Goal: Transaction & Acquisition: Book appointment/travel/reservation

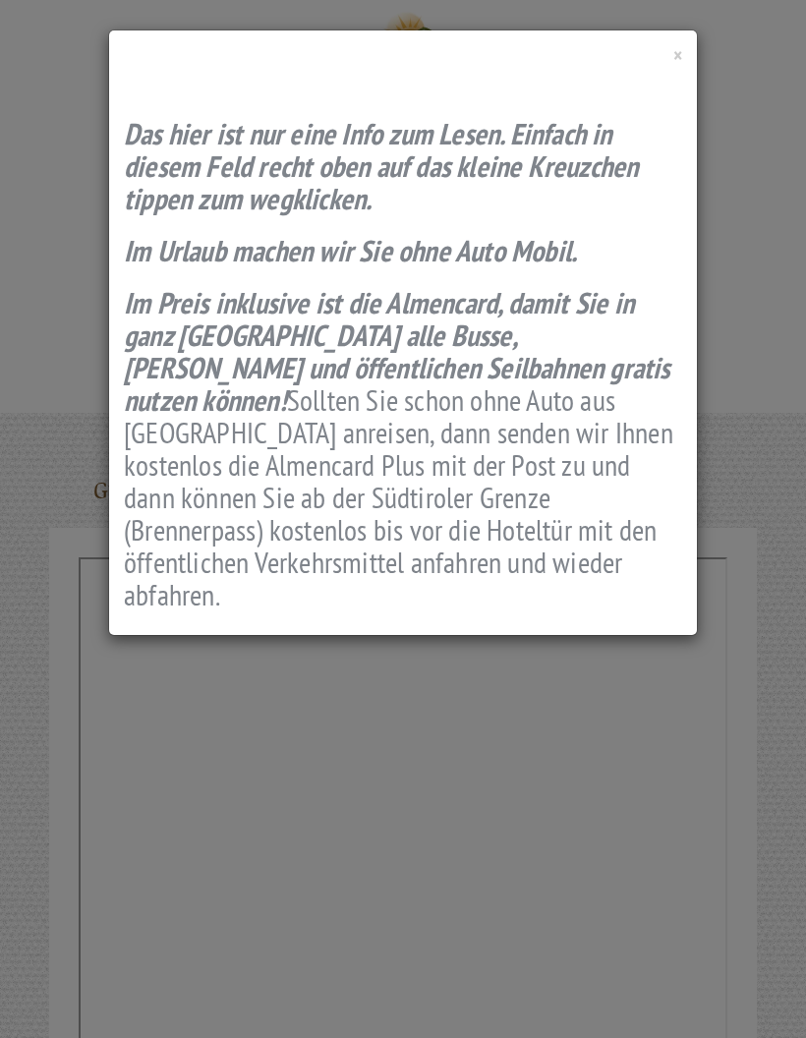
scroll to position [1208, 0]
click at [673, 53] on span "×" at bounding box center [677, 55] width 9 height 27
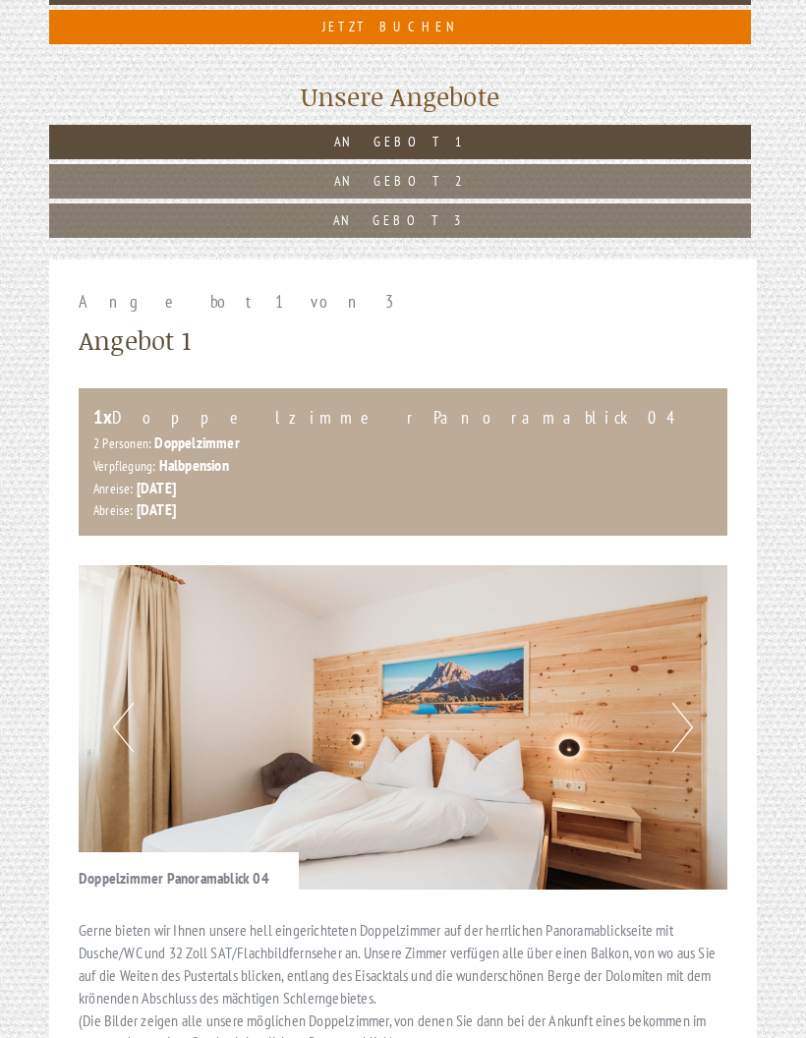
scroll to position [1484, 0]
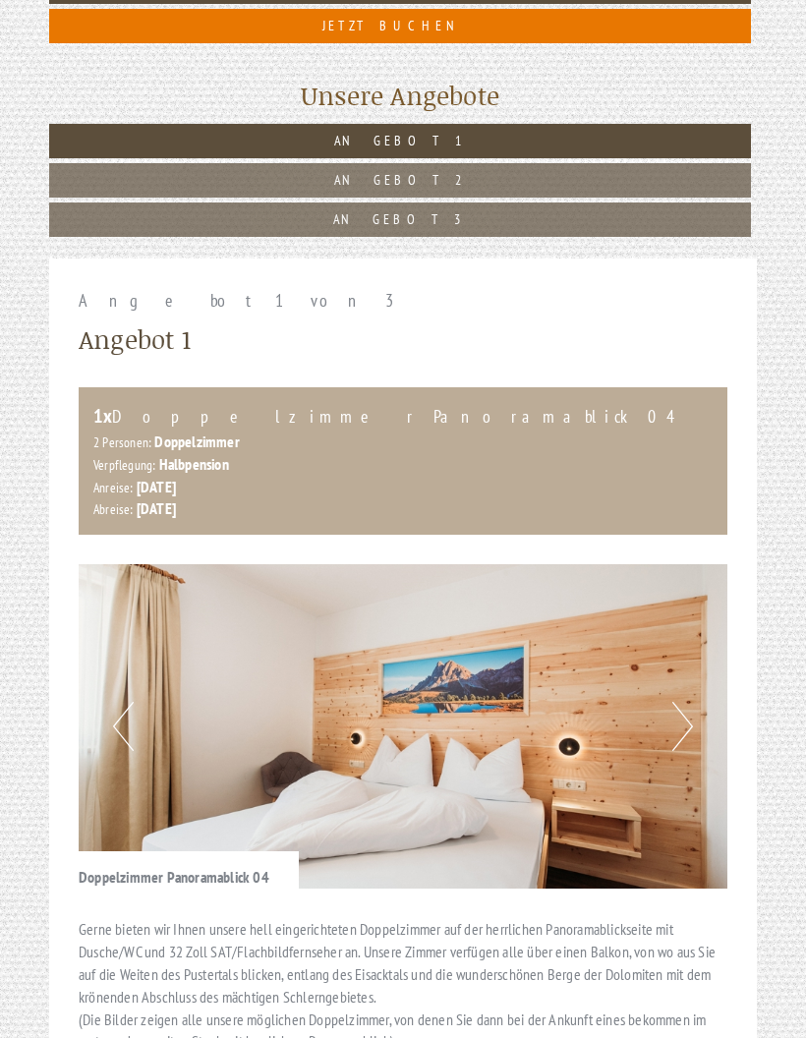
click at [746, 502] on div "Angebot 1 von 3 Angebot 1 1x Doppelzimmer Panoramablick 04 2 Personen: Doppelzi…" at bounding box center [403, 848] width 708 height 1179
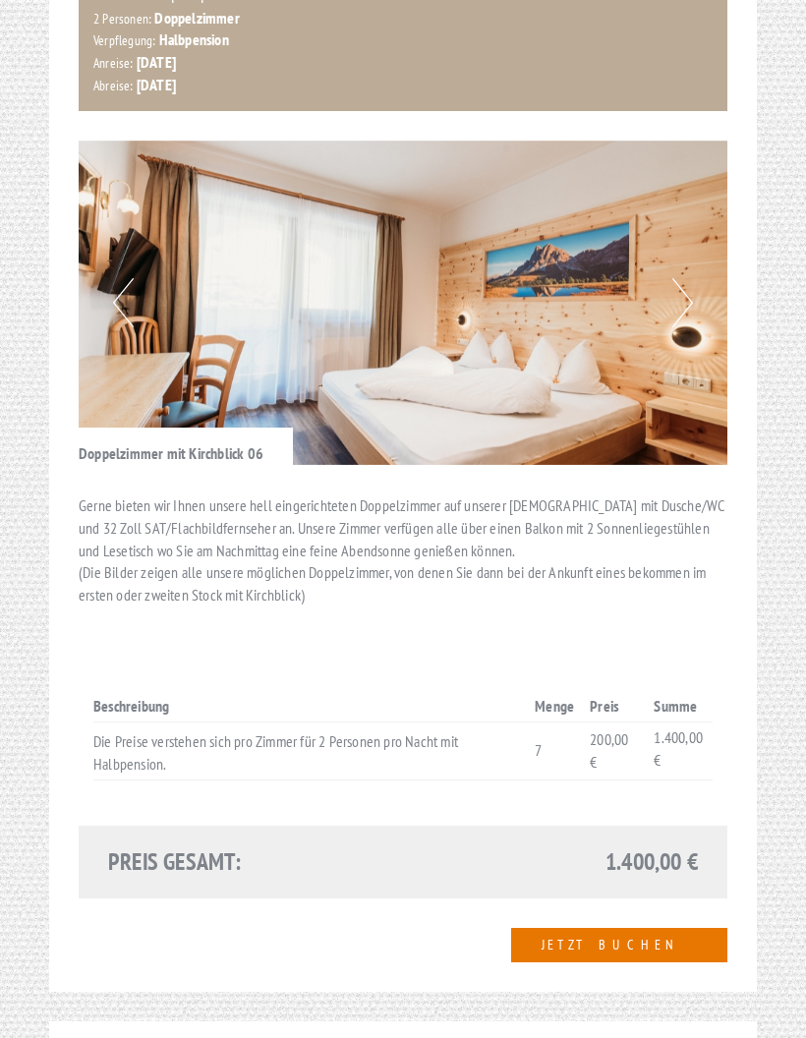
scroll to position [3124, 0]
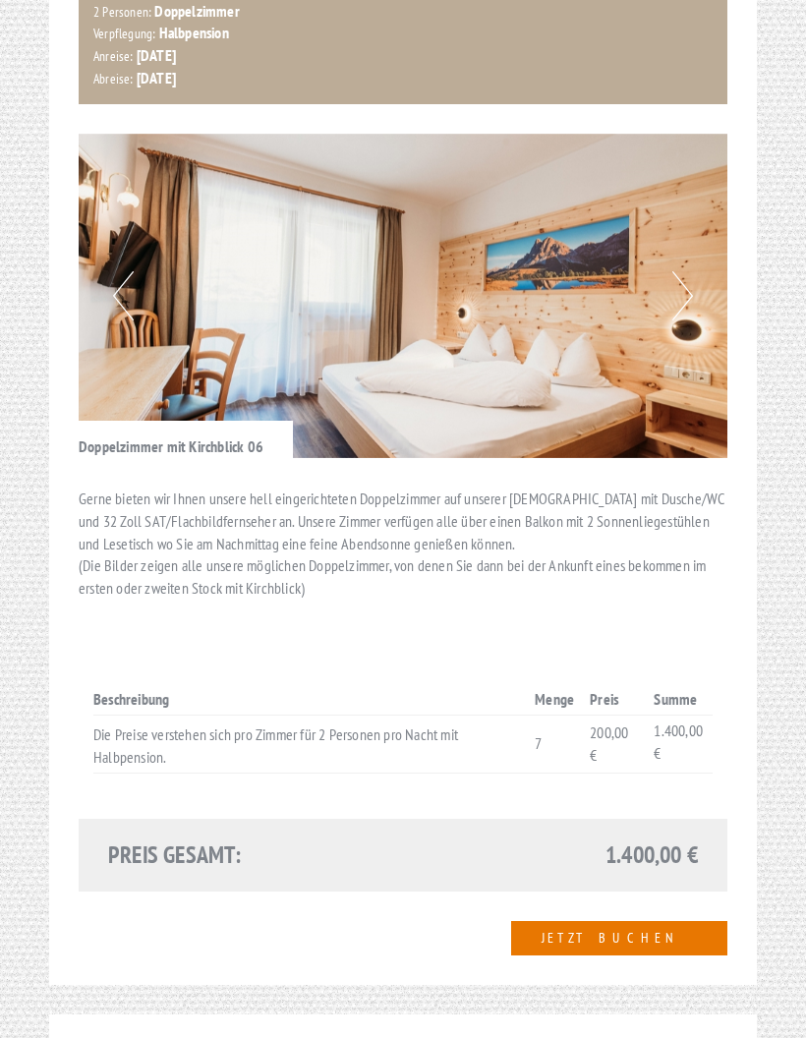
click at [688, 271] on button "Next" at bounding box center [682, 295] width 21 height 49
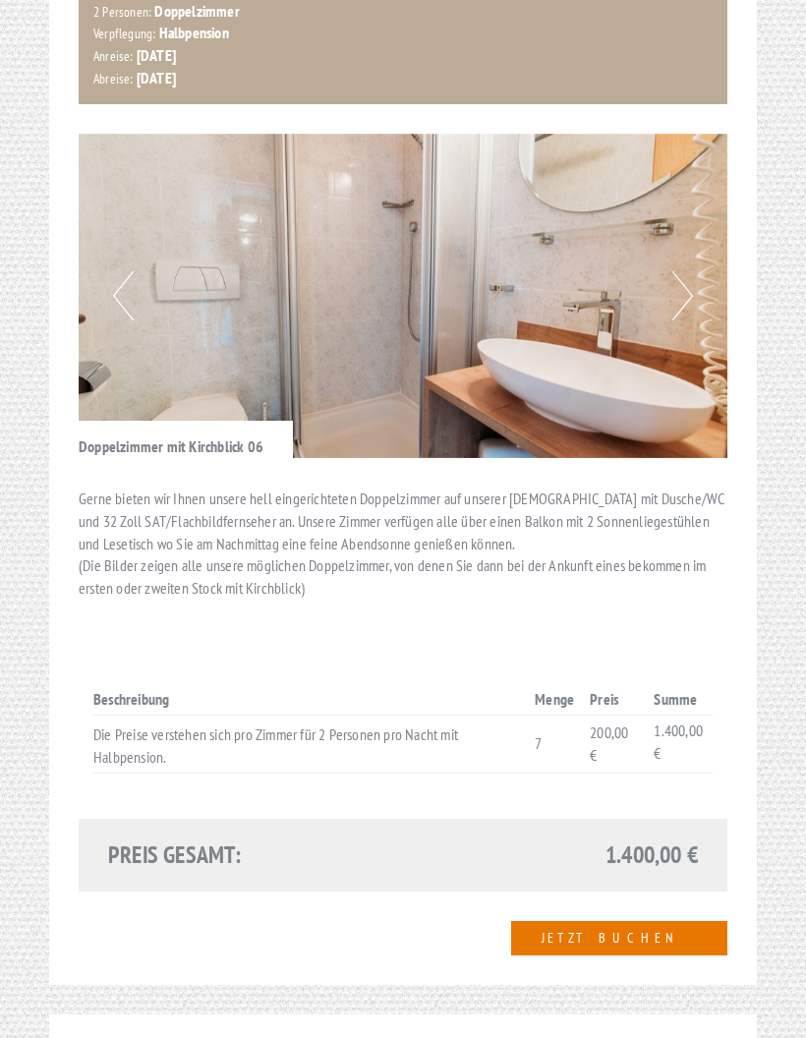
click at [683, 272] on button "Next" at bounding box center [682, 295] width 21 height 49
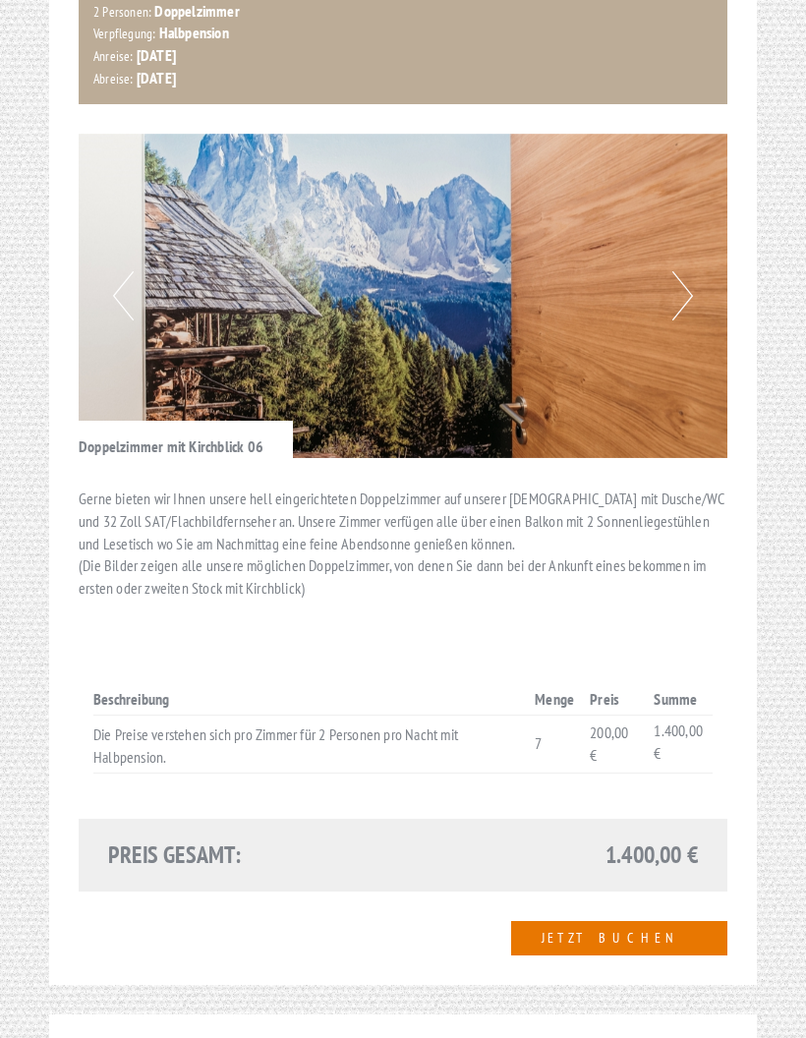
click at [685, 272] on button "Next" at bounding box center [682, 295] width 21 height 49
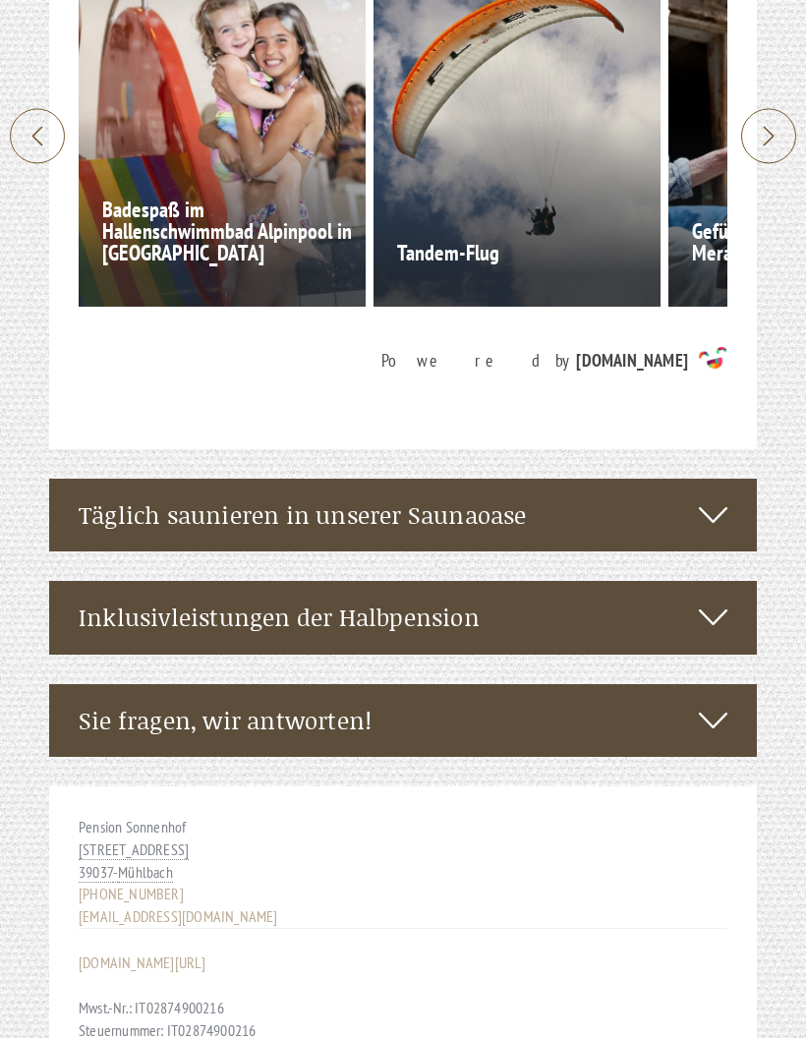
scroll to position [7472, 0]
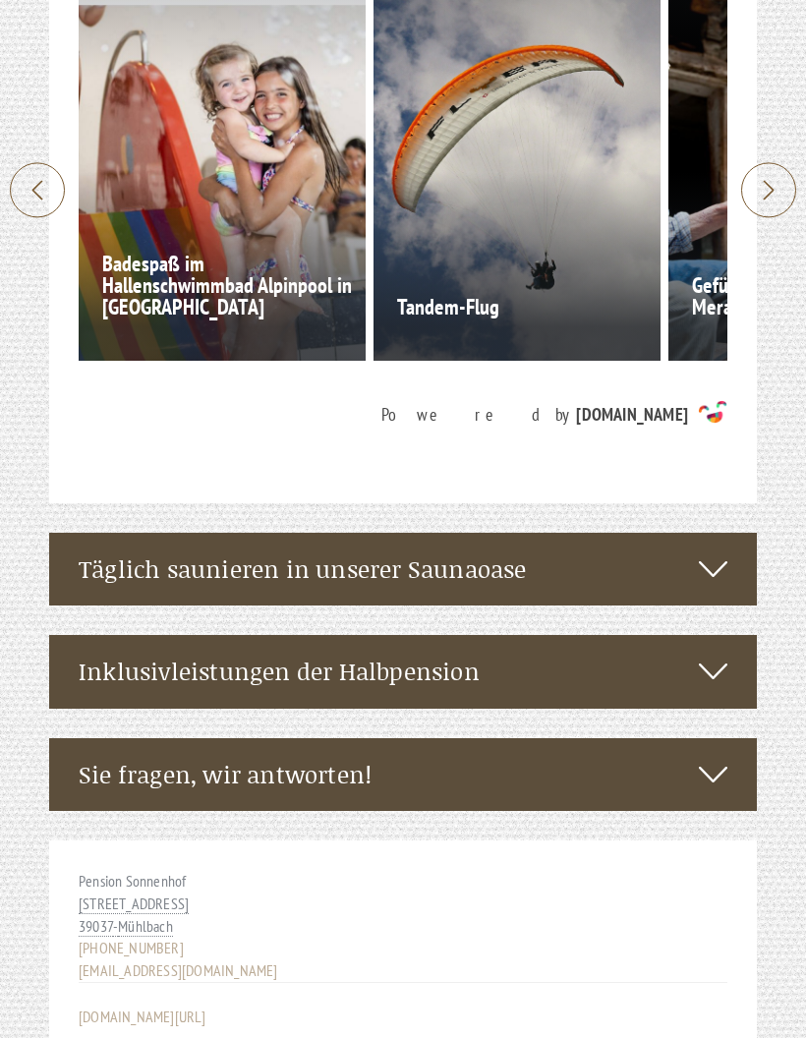
click at [704, 552] on icon at bounding box center [713, 568] width 28 height 33
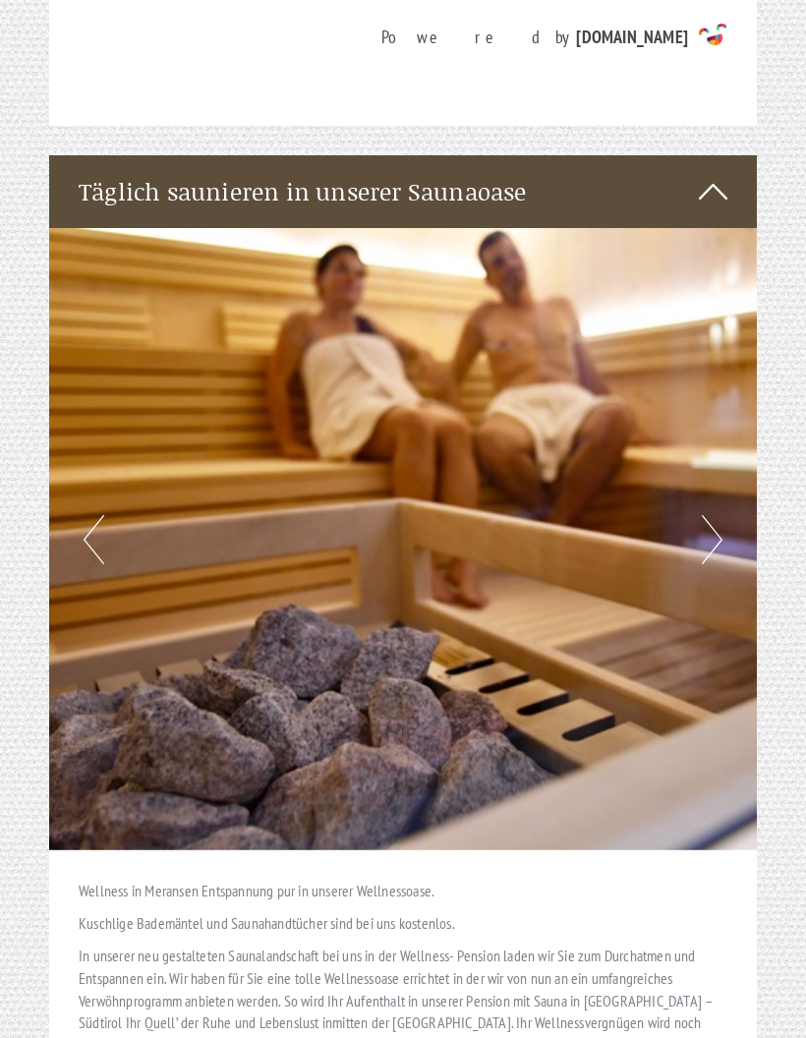
scroll to position [7895, 0]
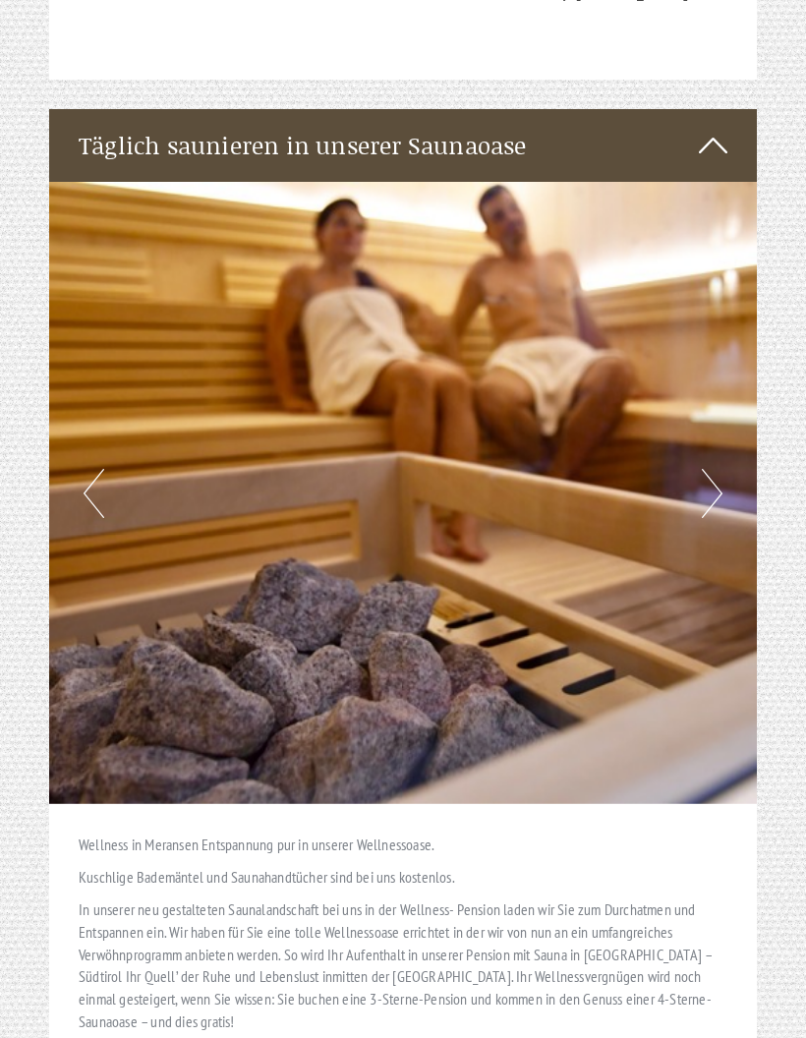
click at [700, 425] on img at bounding box center [403, 494] width 708 height 622
click at [711, 470] on button "Next" at bounding box center [712, 494] width 21 height 49
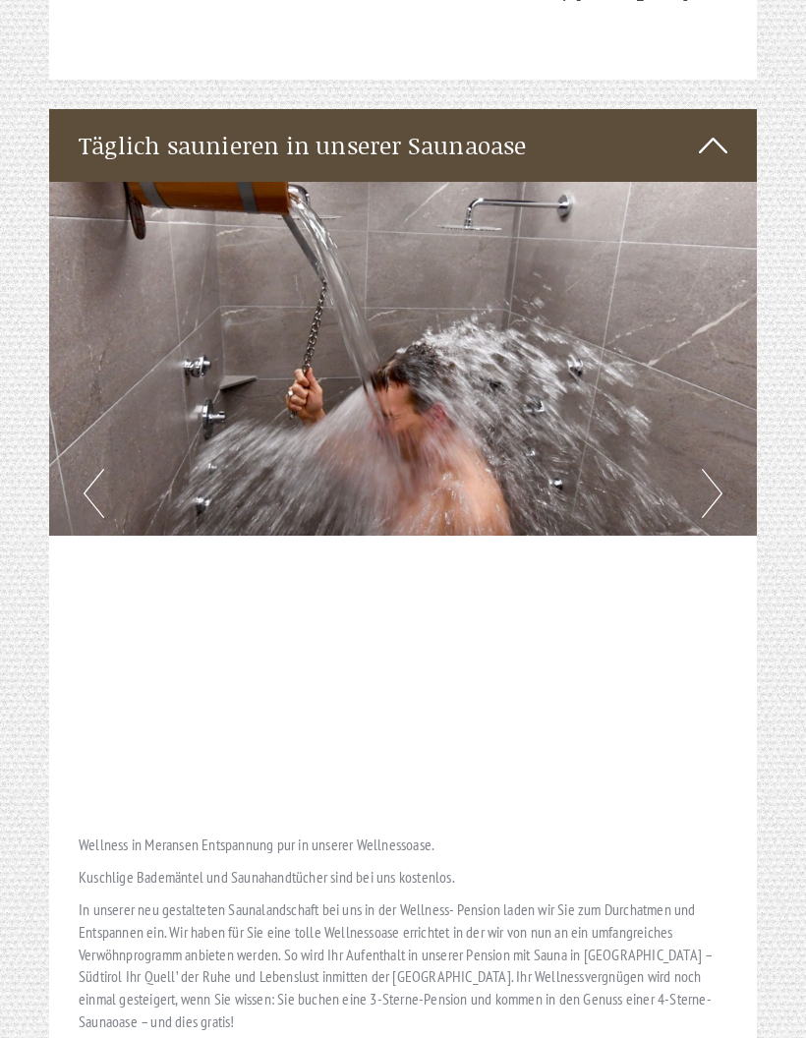
click at [716, 469] on button "Next" at bounding box center [712, 493] width 21 height 49
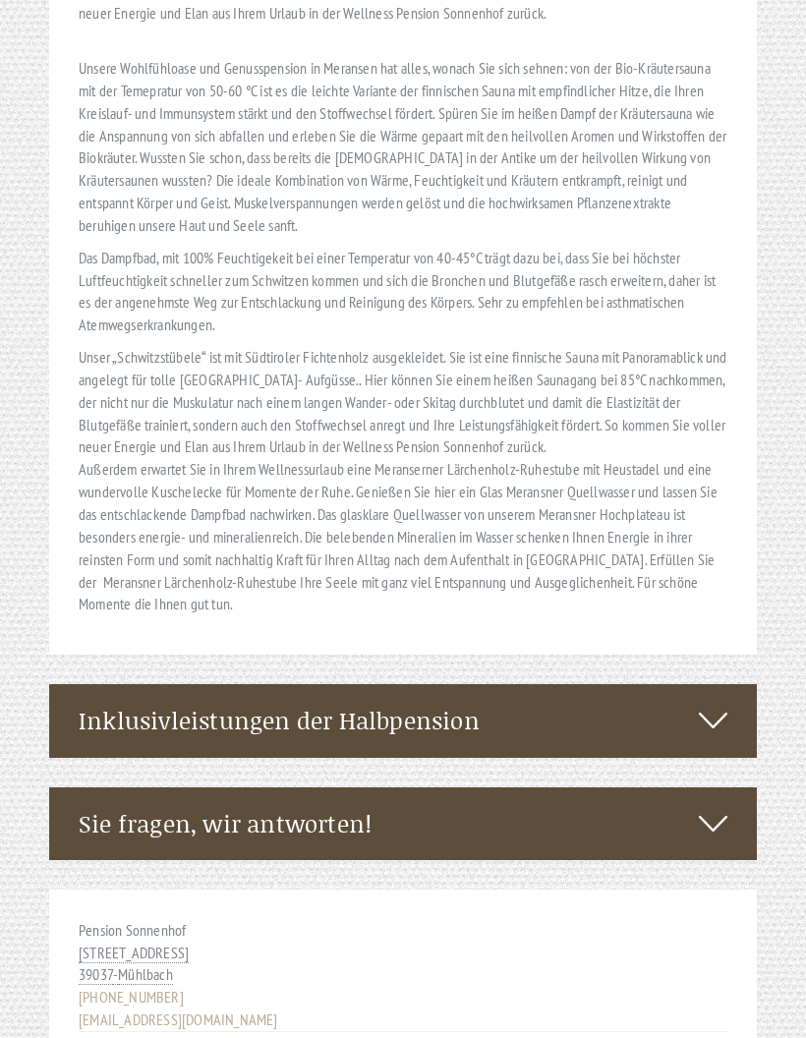
scroll to position [9363, 0]
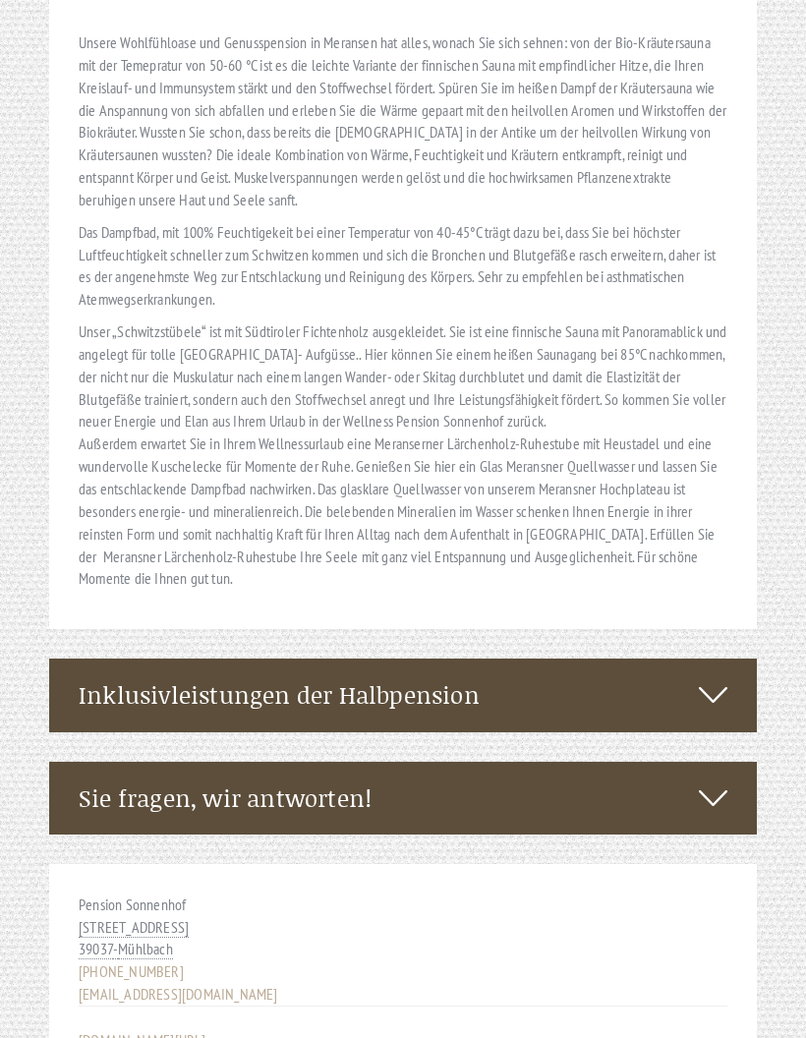
click at [709, 678] on icon at bounding box center [713, 694] width 28 height 33
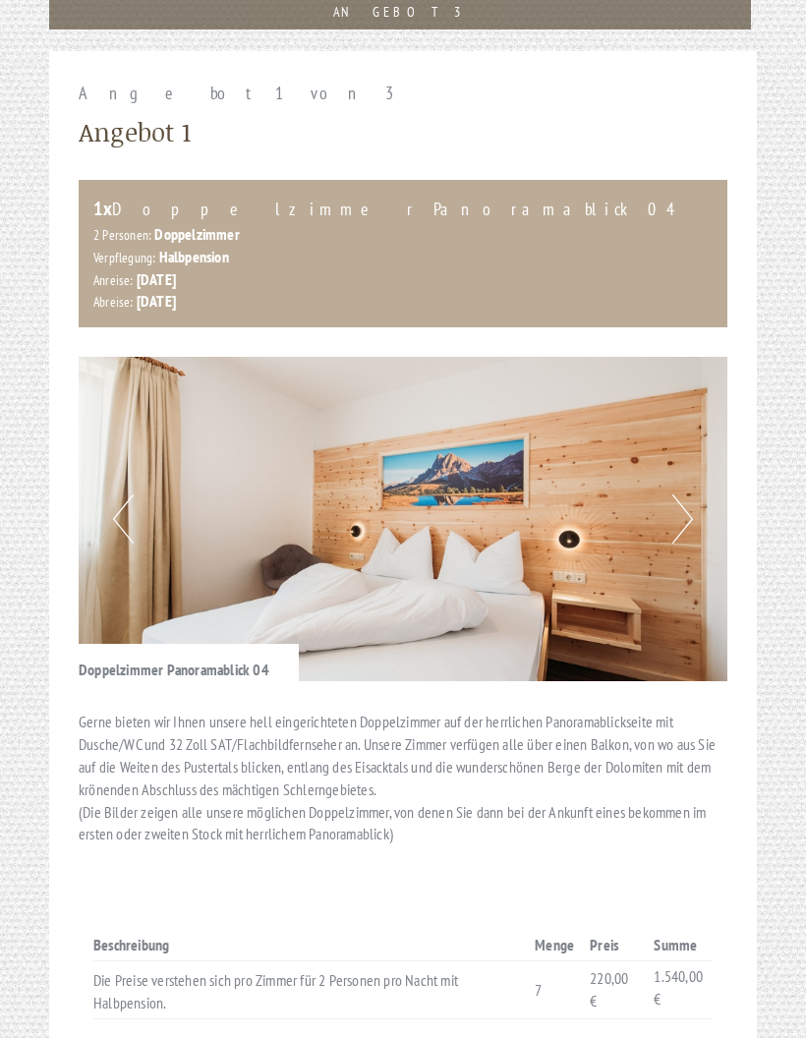
scroll to position [1693, 0]
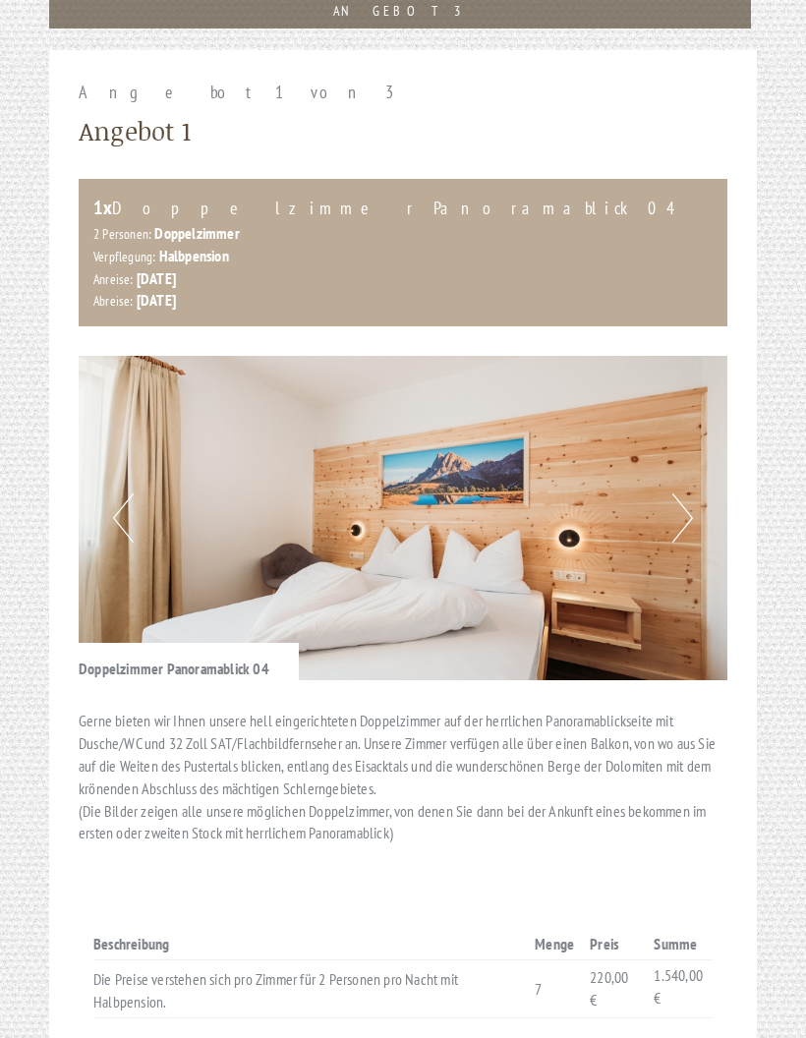
click at [675, 531] on button "Next" at bounding box center [682, 517] width 21 height 49
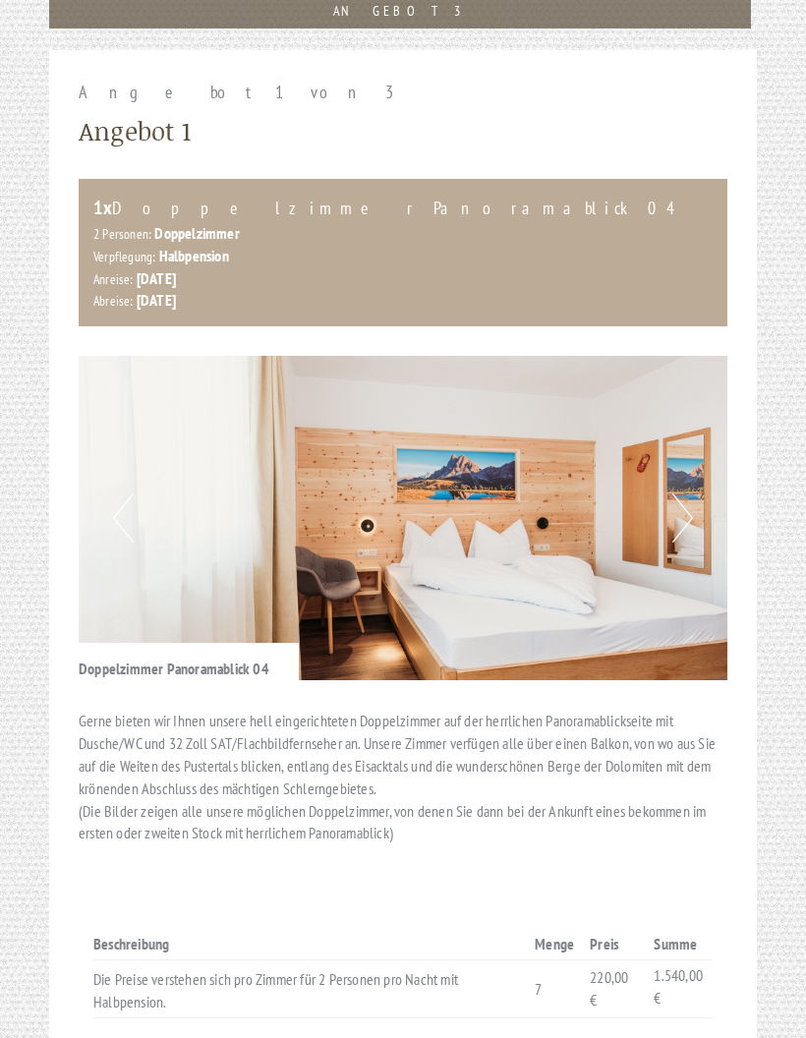
click at [687, 512] on button "Next" at bounding box center [682, 517] width 21 height 49
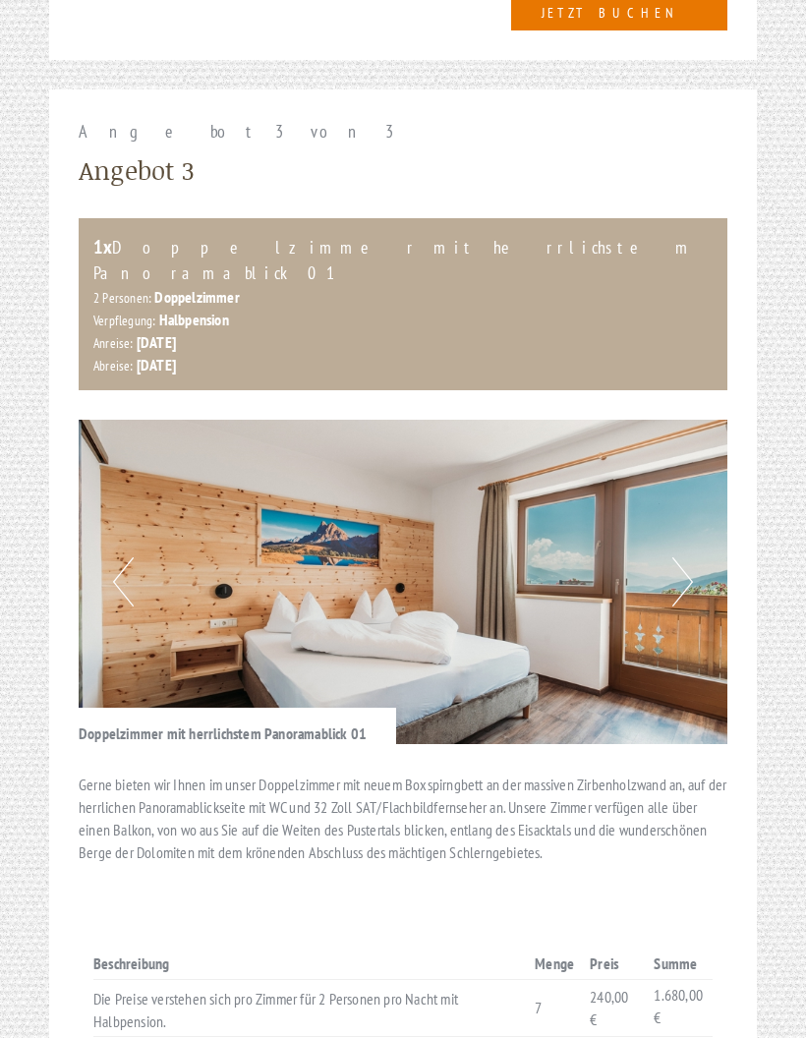
scroll to position [4084, 0]
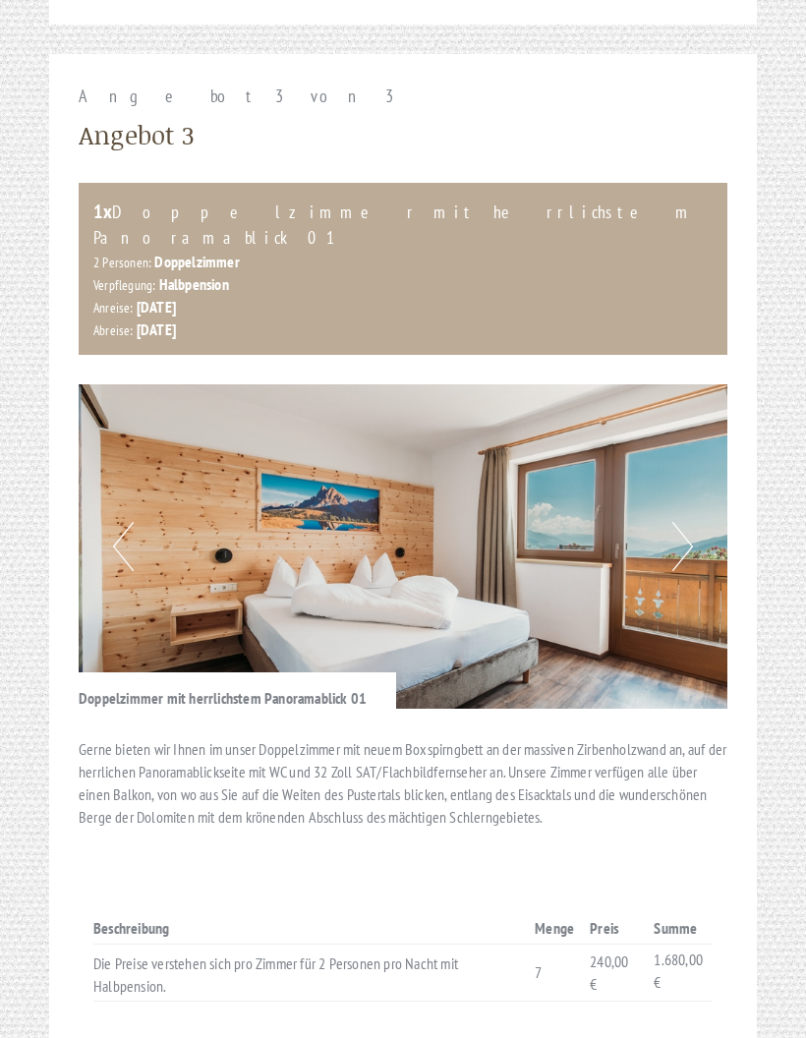
click at [689, 522] on button "Next" at bounding box center [682, 546] width 21 height 49
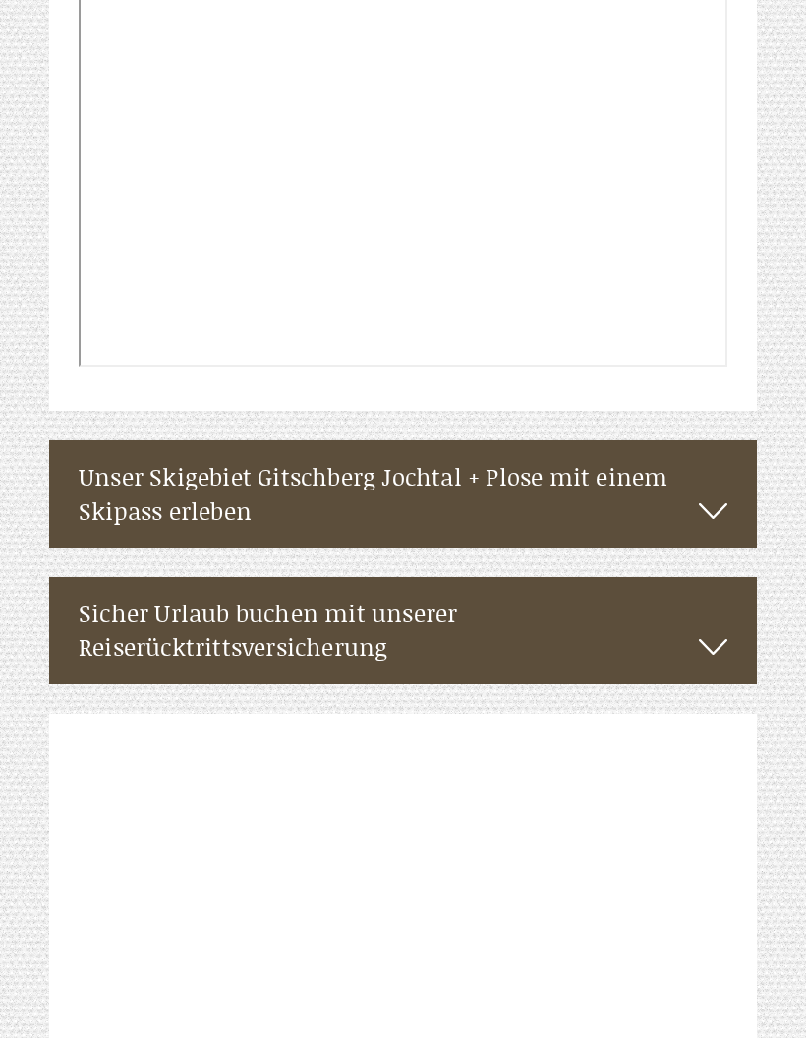
scroll to position [6199, 0]
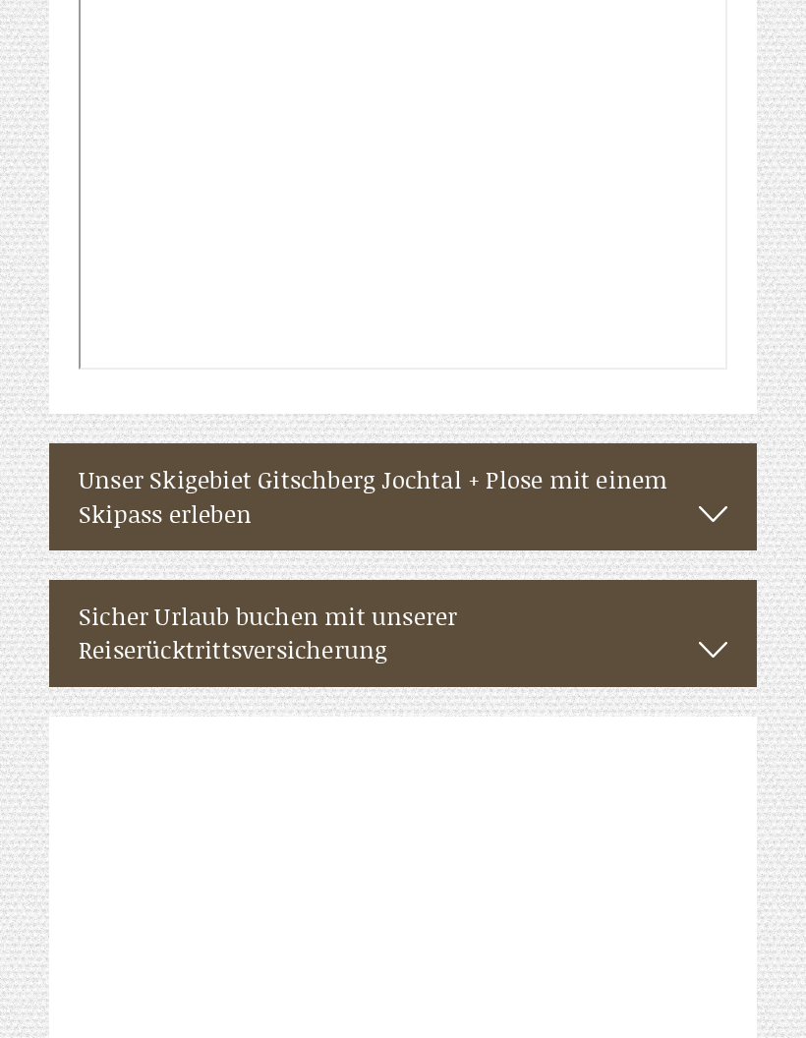
click at [719, 498] on icon at bounding box center [713, 514] width 28 height 33
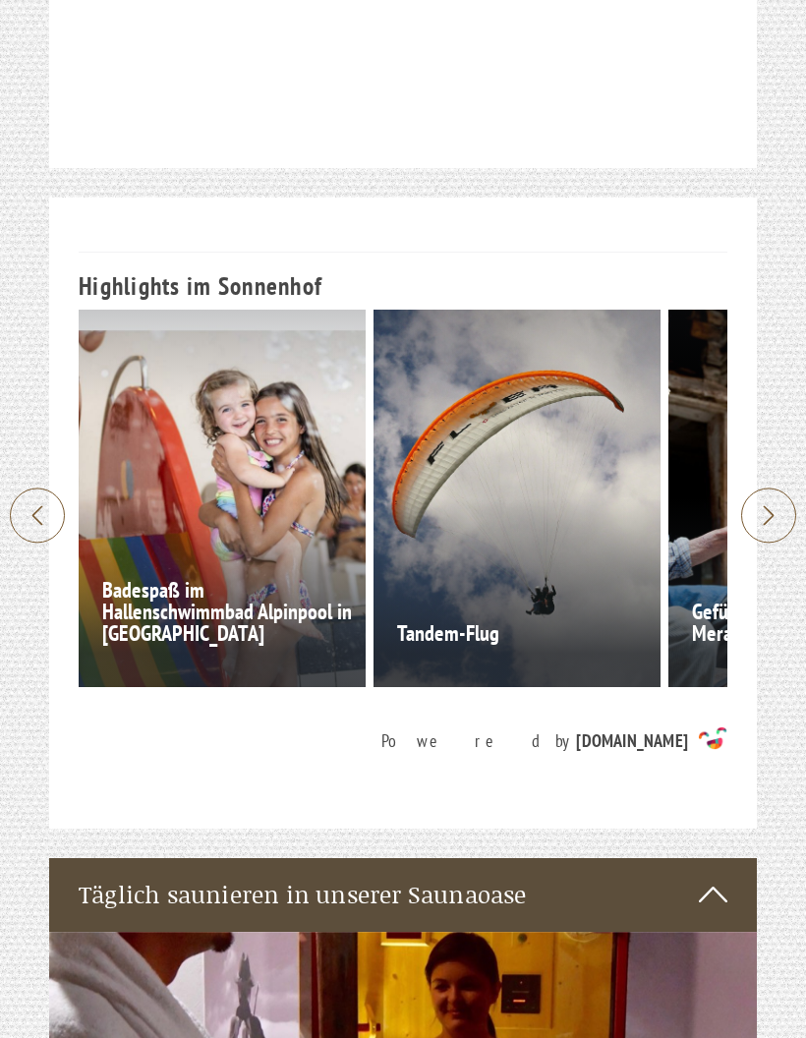
scroll to position [8856, 0]
